Goal: Navigation & Orientation: Find specific page/section

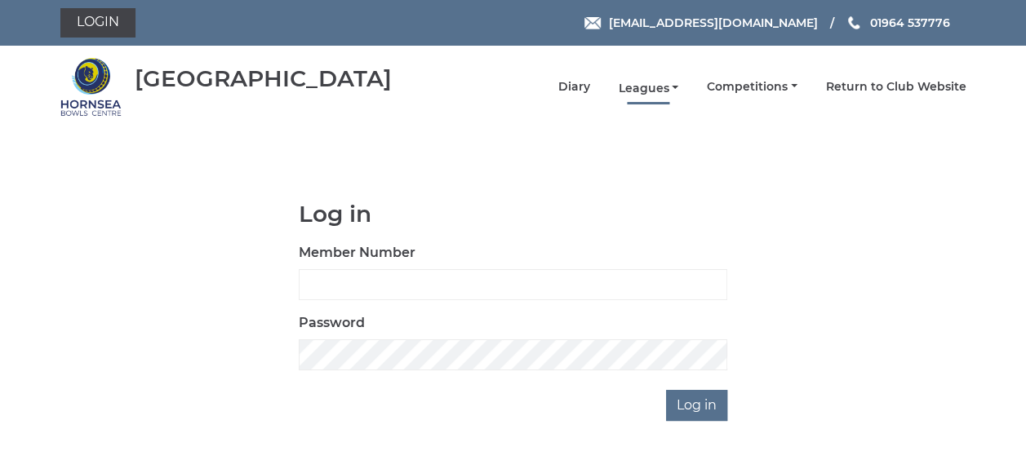
click at [646, 87] on link "Leagues" at bounding box center [648, 89] width 60 height 16
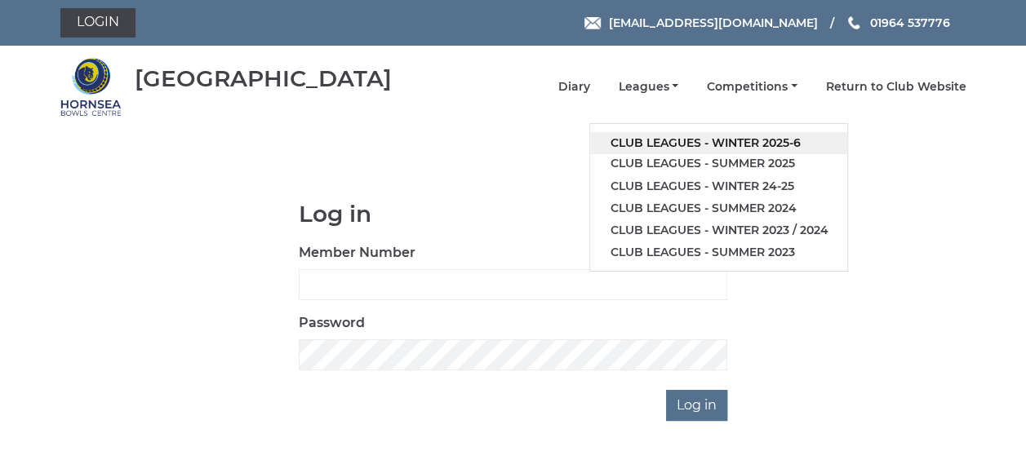
click at [656, 142] on link "Club leagues - Winter 2025-6" at bounding box center [718, 143] width 257 height 22
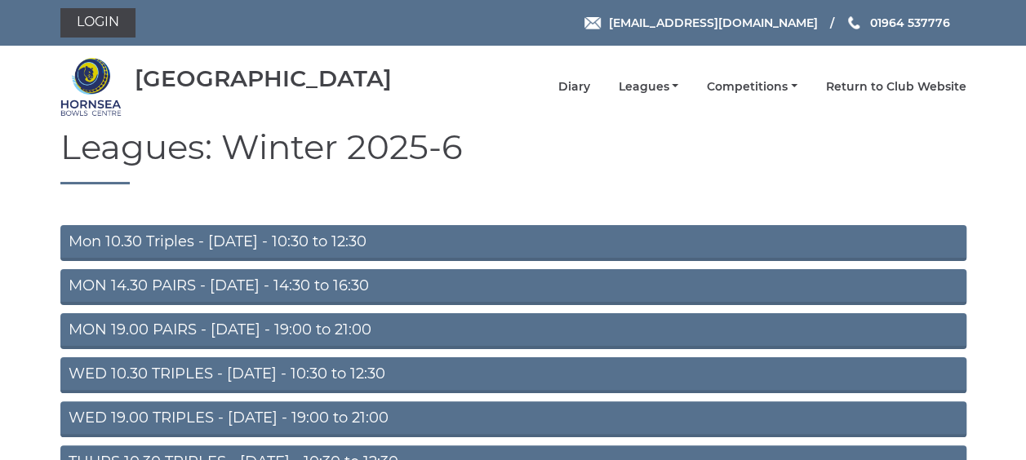
click at [350, 326] on link "MON 19.00 PAIRS - Monday - 19:00 to 21:00" at bounding box center [513, 331] width 906 height 36
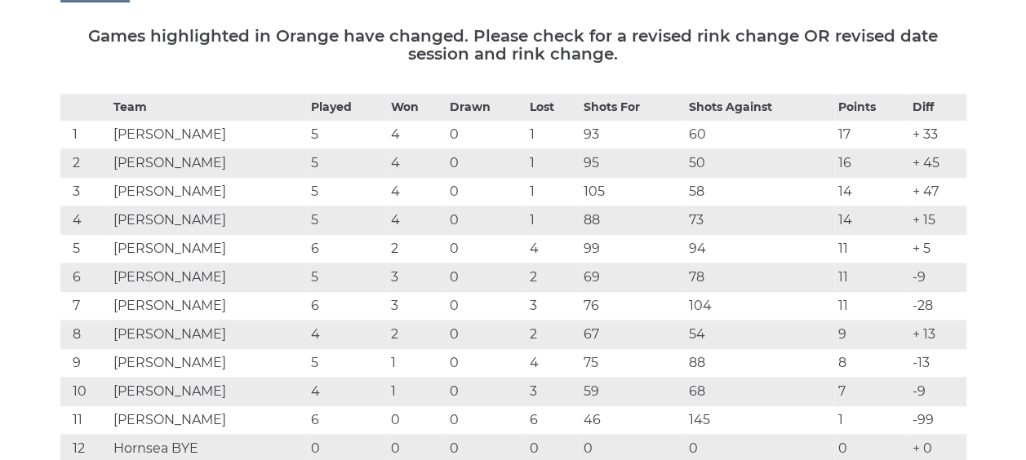
scroll to position [239, 0]
